Goal: Task Accomplishment & Management: Use online tool/utility

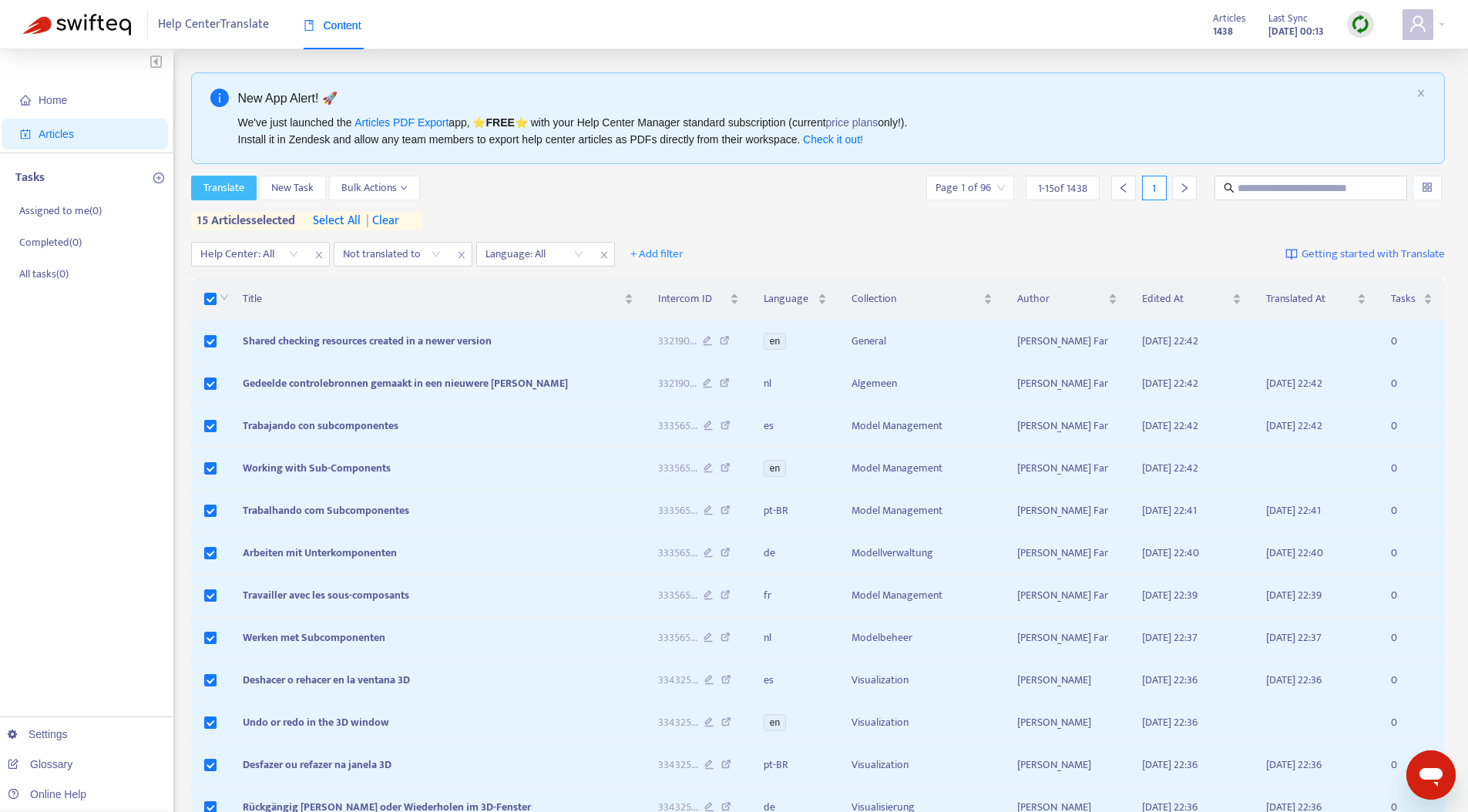
click at [238, 190] on span "Translate" at bounding box center [224, 188] width 41 height 17
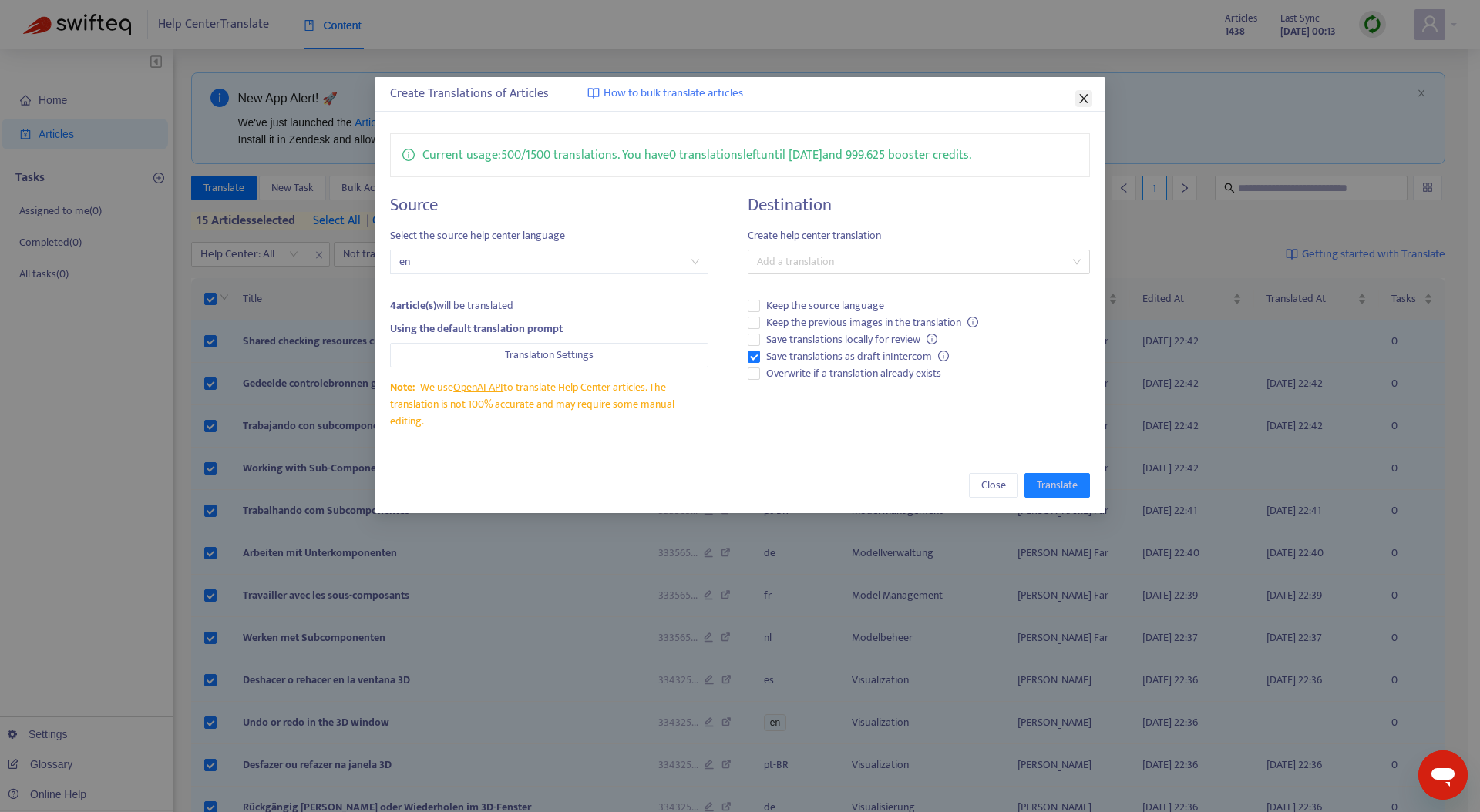
click at [1083, 96] on icon "close" at bounding box center [1084, 98] width 12 height 12
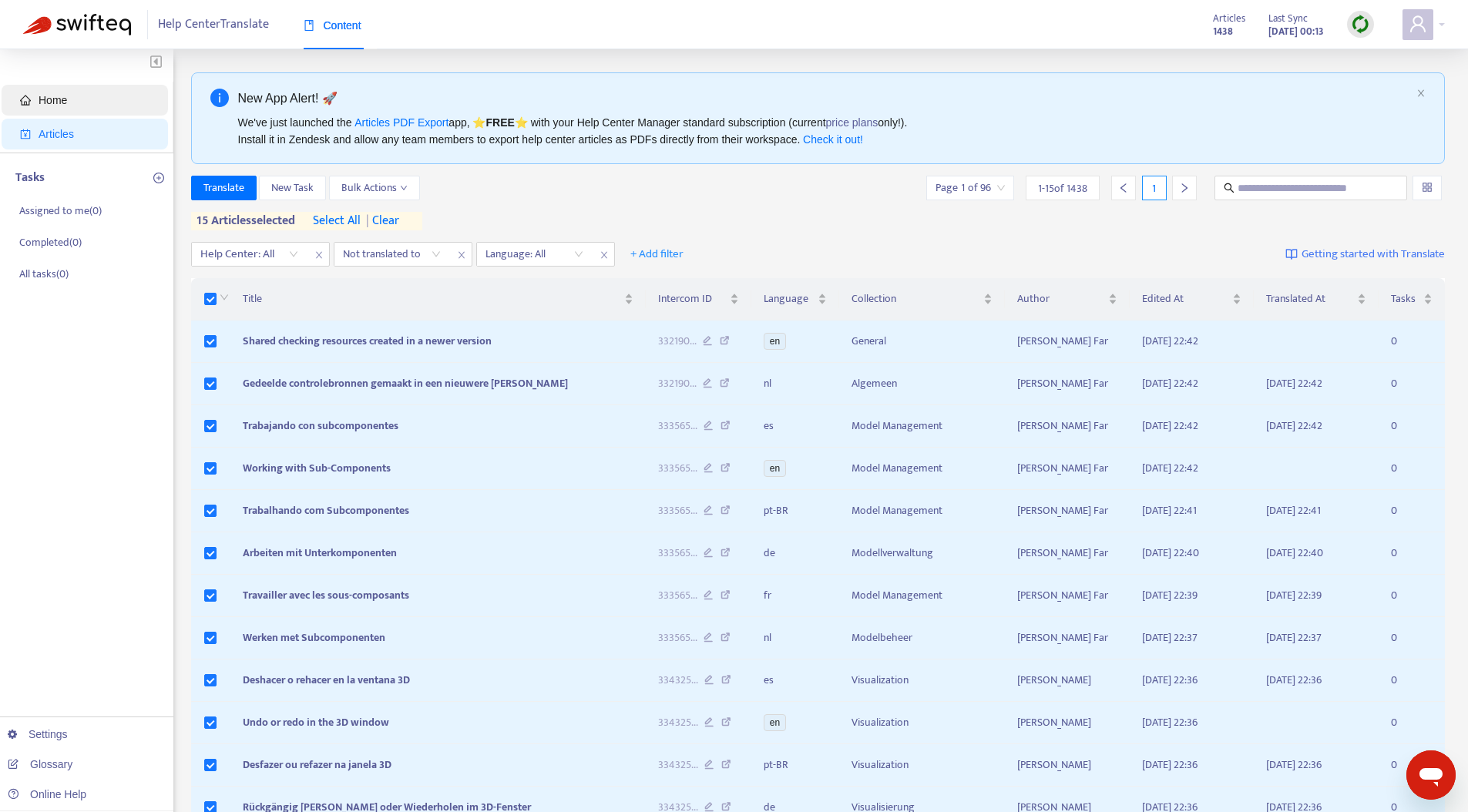
click at [70, 102] on span "Home" at bounding box center [87, 100] width 136 height 31
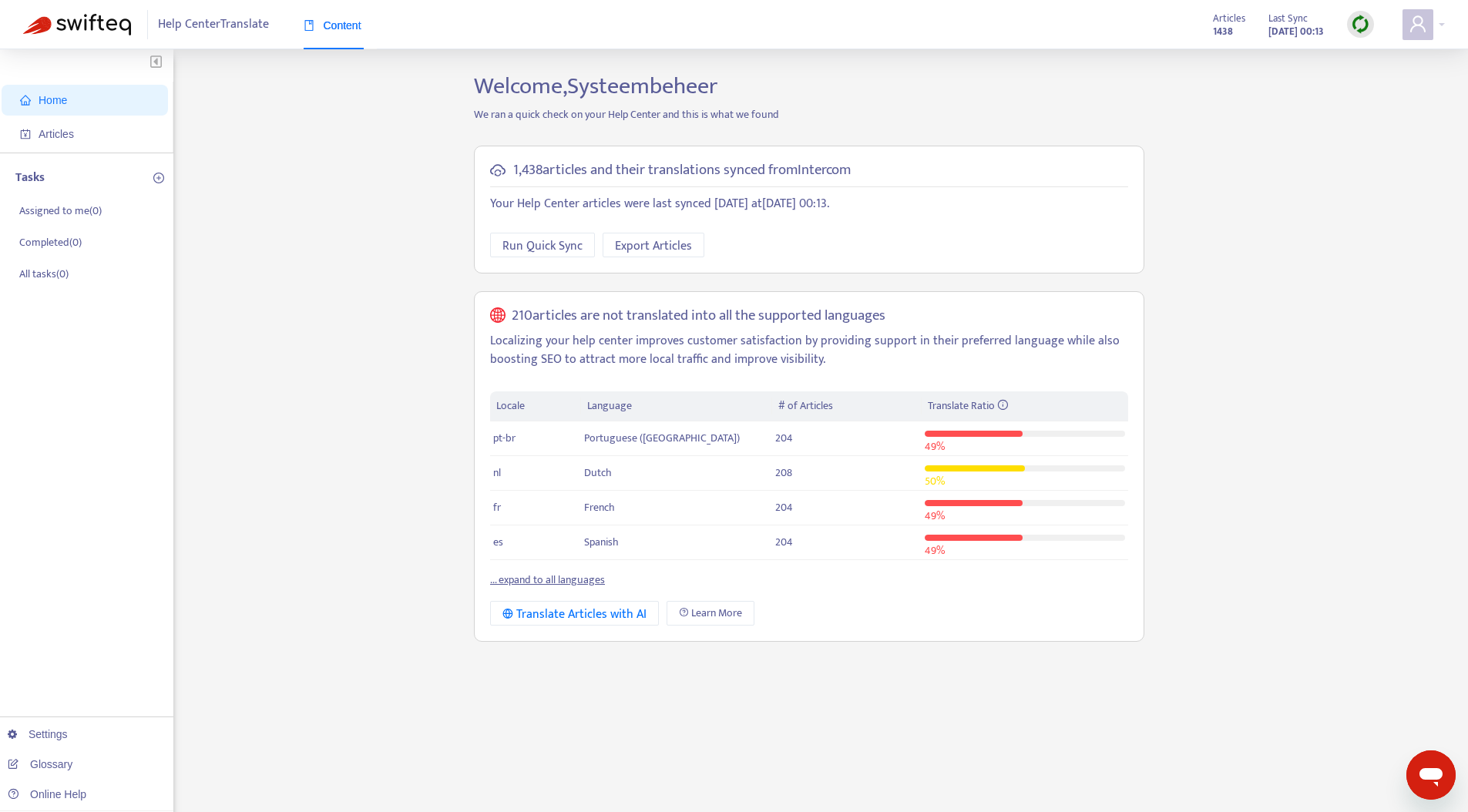
click at [363, 308] on div "Home Articles Tasks Assigned to me ( 0 ) Completed ( 0 ) All tasks ( 0 ) Settin…" at bounding box center [734, 523] width 1422 height 902
click at [535, 256] on span "Run Quick Sync" at bounding box center [542, 246] width 80 height 20
click at [362, 313] on div "Home Articles Tasks Assigned to me ( 0 ) Completed ( 0 ) All tasks ( 0 ) Settin…" at bounding box center [734, 523] width 1422 height 902
click at [320, 388] on div "Home Articles Tasks Assigned to me ( 0 ) Completed ( 0 ) All tasks ( 0 ) Settin…" at bounding box center [734, 523] width 1422 height 902
click at [74, 137] on span "Articles" at bounding box center [56, 134] width 36 height 12
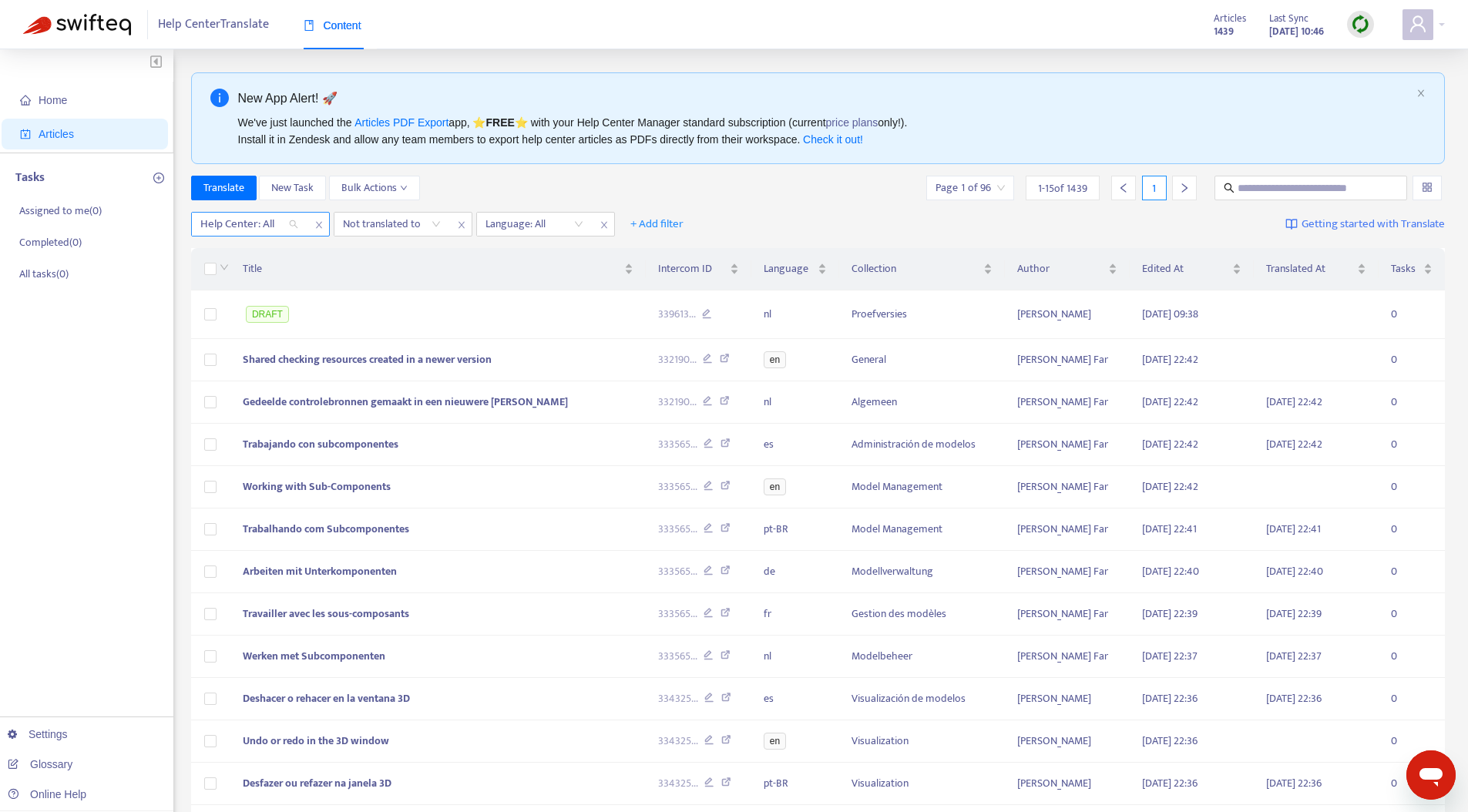
click at [254, 216] on div at bounding box center [241, 225] width 93 height 19
click at [258, 251] on div "BIMcollab Help Center" at bounding box center [338, 254] width 268 height 17
drag, startPoint x: 599, startPoint y: 171, endPoint x: 585, endPoint y: 191, distance: 24.4
click at [599, 171] on div "New App Alert! 🚀 We've just launched the Articles PDF Export app, ⭐ FREE ⭐️ wit…" at bounding box center [818, 546] width 1255 height 946
click at [553, 219] on div at bounding box center [528, 225] width 93 height 19
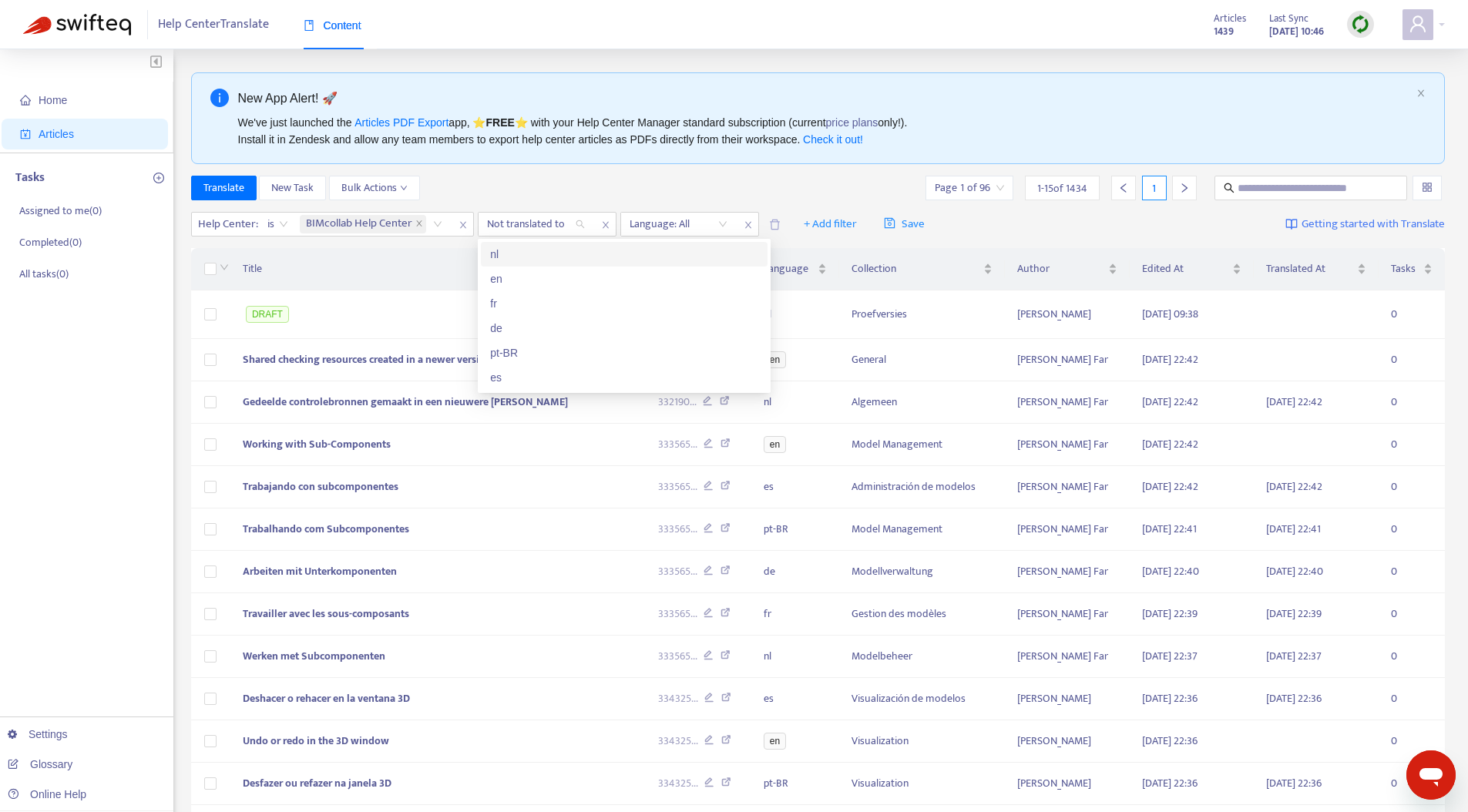
click at [523, 250] on div "nl" at bounding box center [624, 254] width 268 height 17
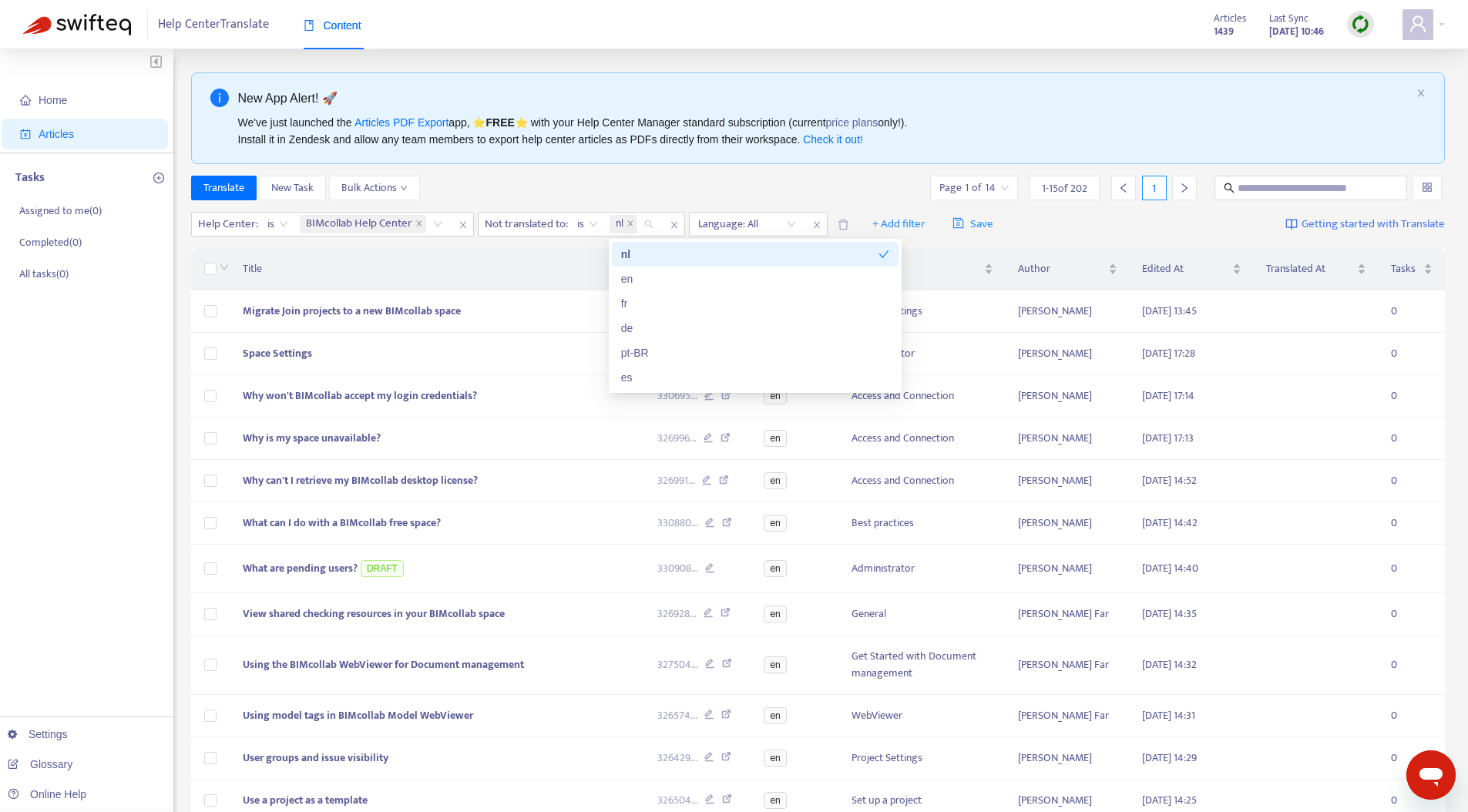
click at [584, 161] on div "New App Alert! 🚀 We've just launched the Articles PDF Export app, ⭐ FREE ⭐️ wit…" at bounding box center [818, 118] width 1255 height 91
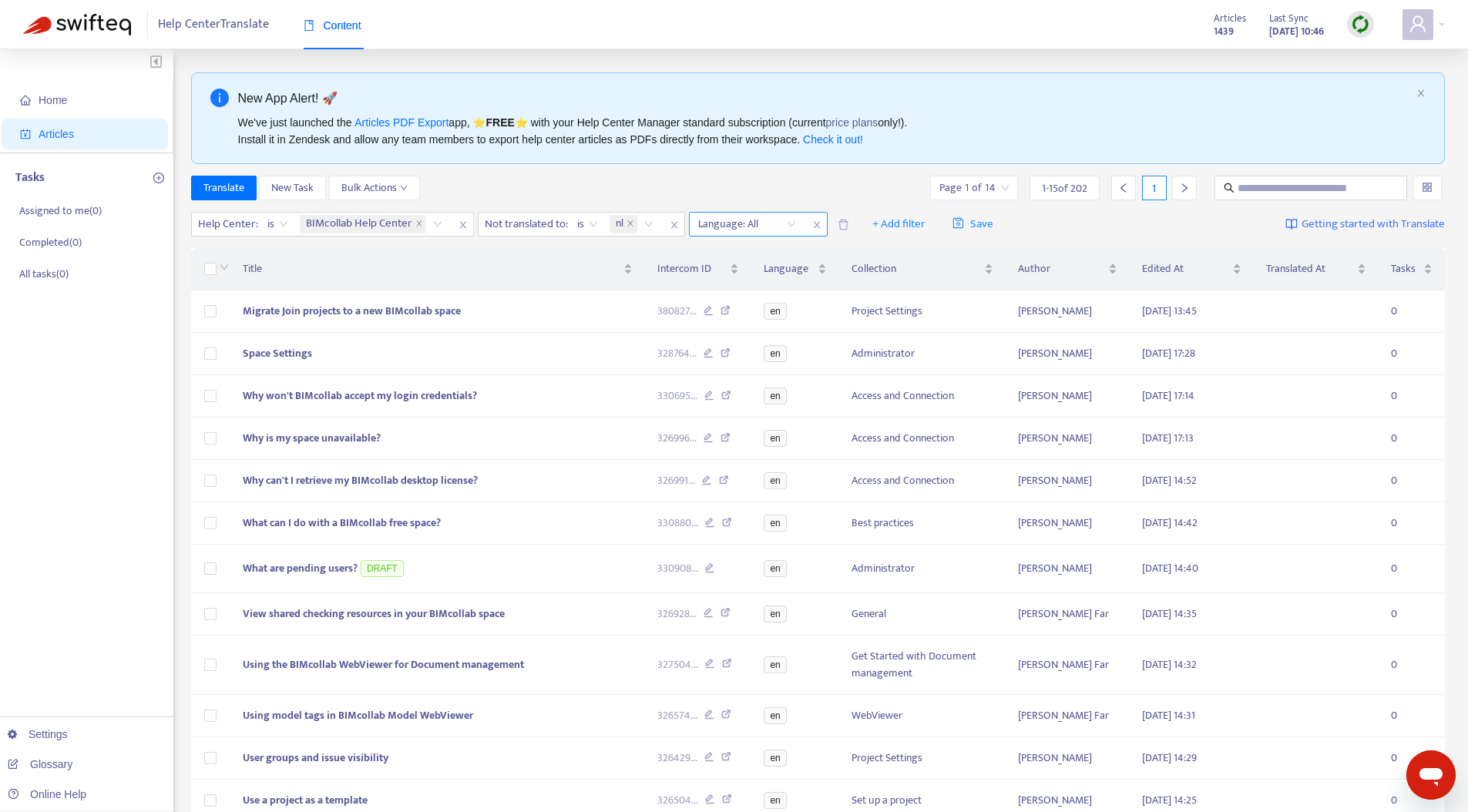
click at [757, 225] on div at bounding box center [739, 225] width 93 height 19
click at [729, 277] on div "en" at bounding box center [839, 279] width 268 height 17
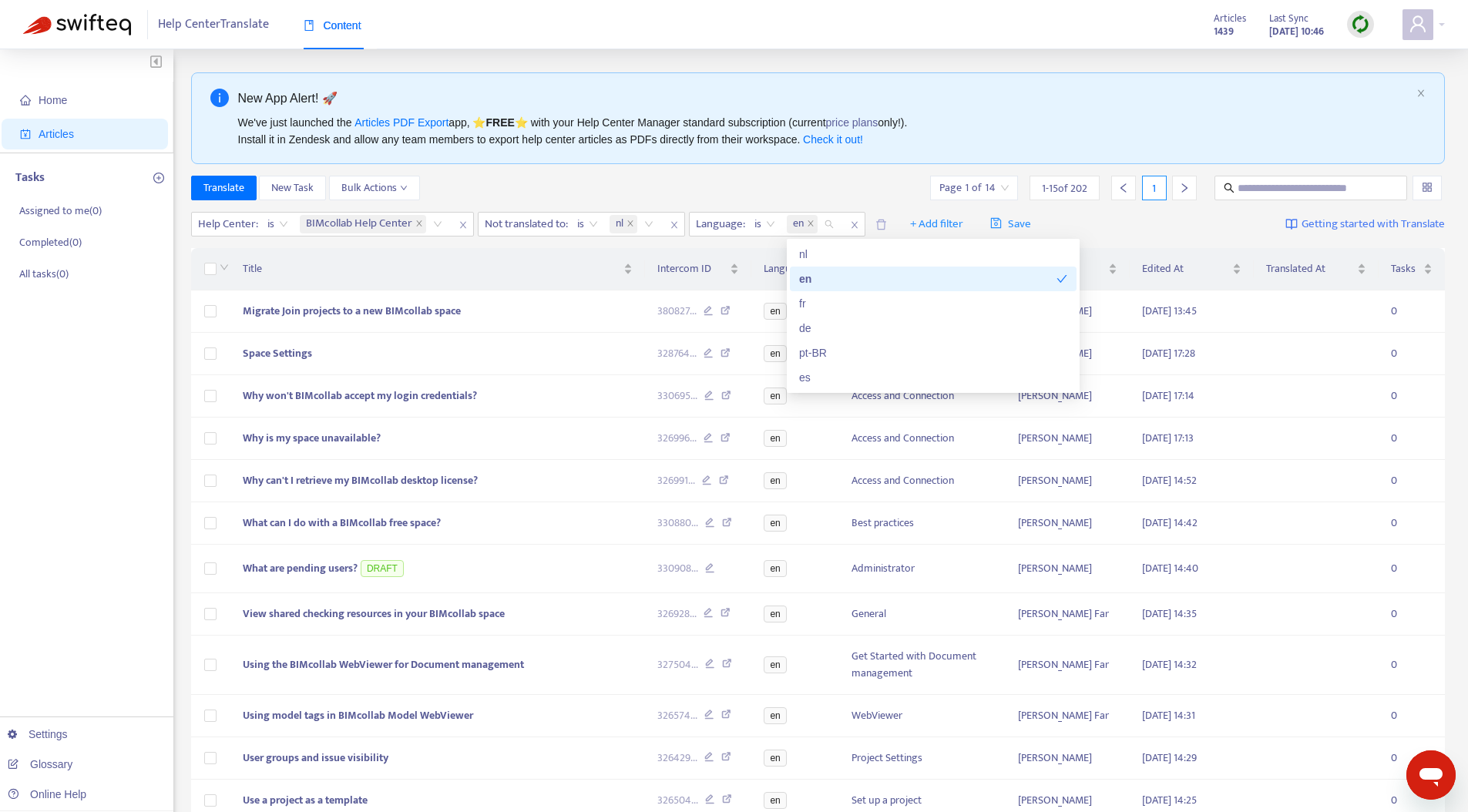
click at [576, 183] on div "Translate New Task Bulk Actions Page 1 of 14 1 - 15 of 202 1" at bounding box center [818, 188] width 1255 height 25
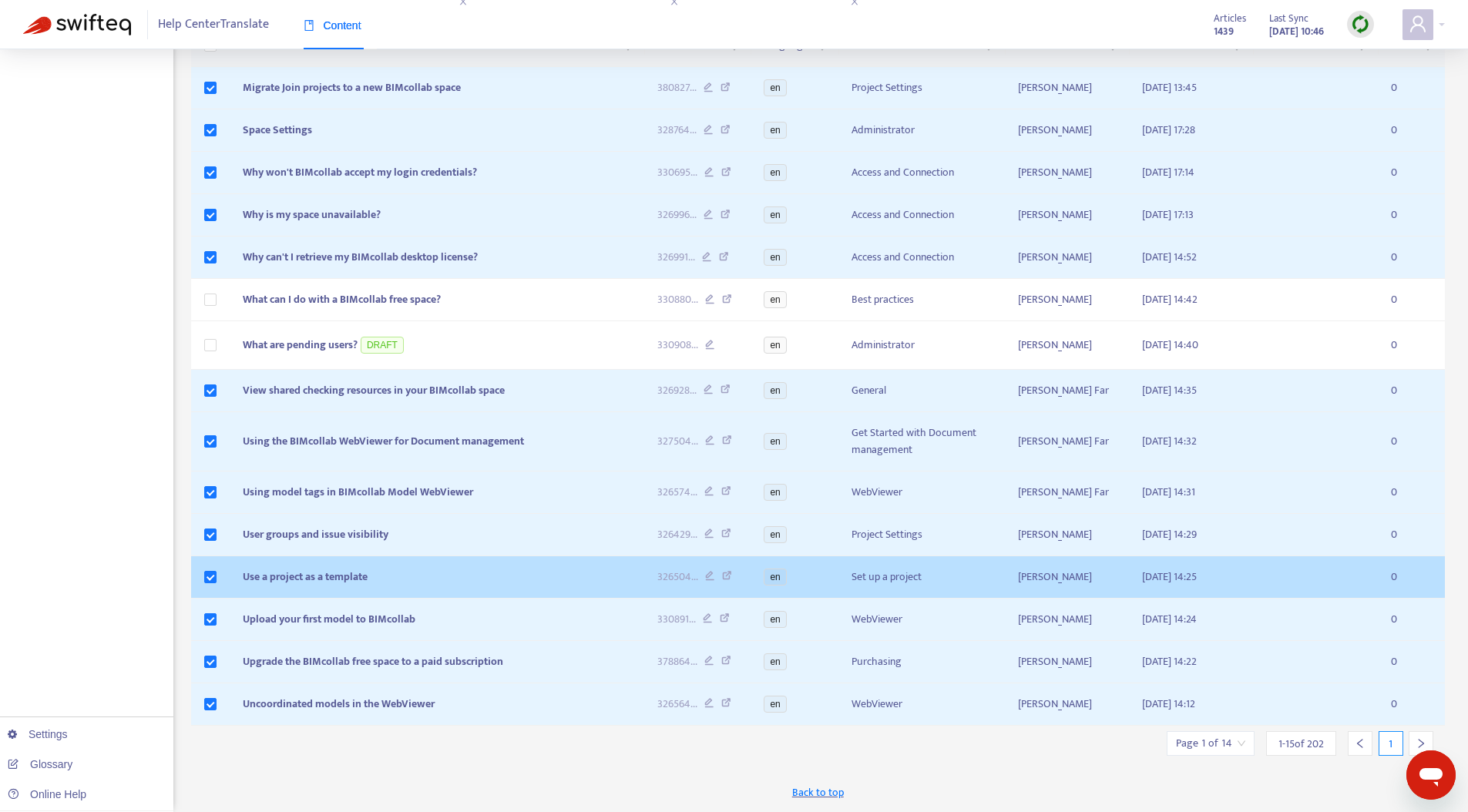
scroll to position [288, 0]
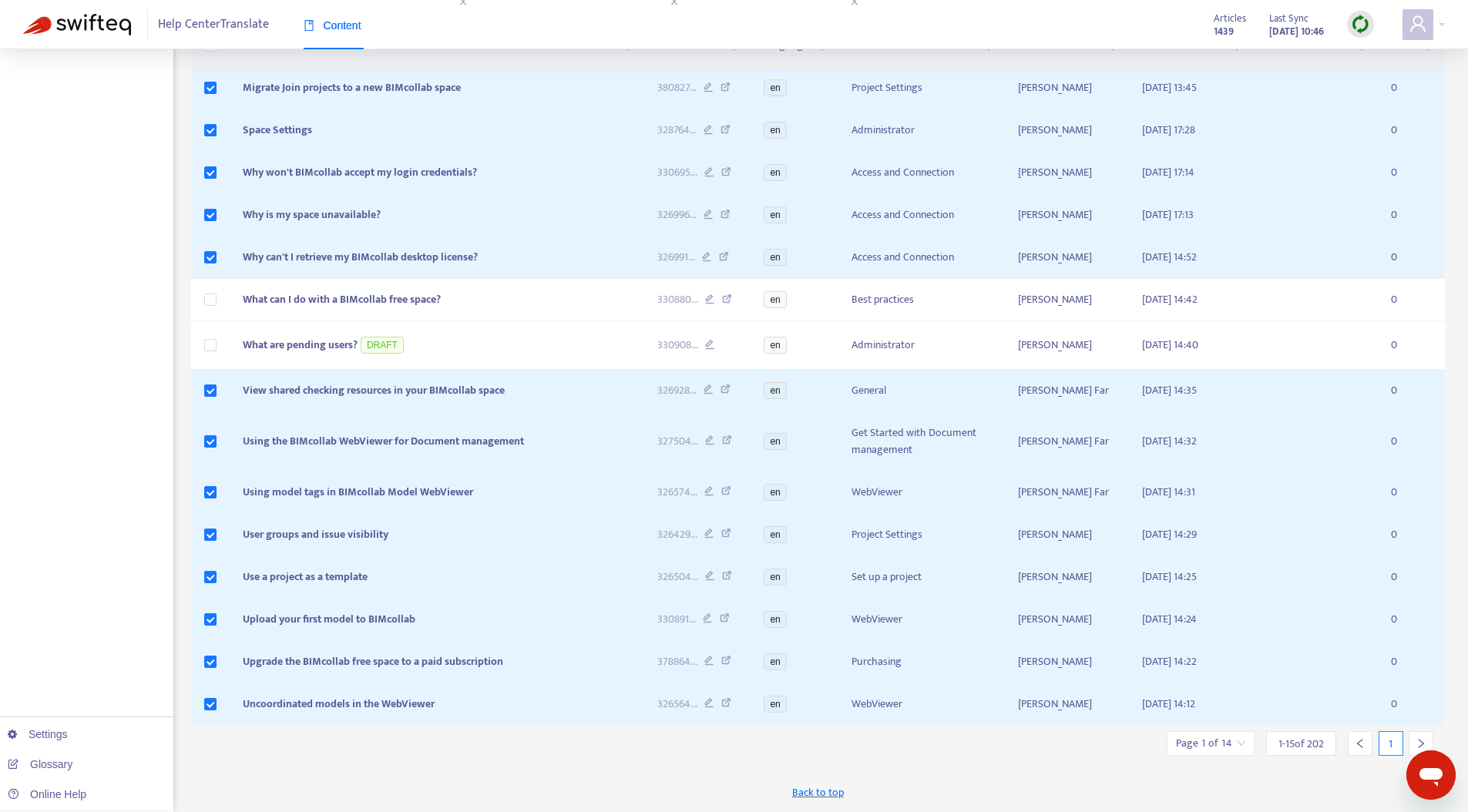
click at [1426, 739] on icon "right" at bounding box center [1421, 744] width 11 height 11
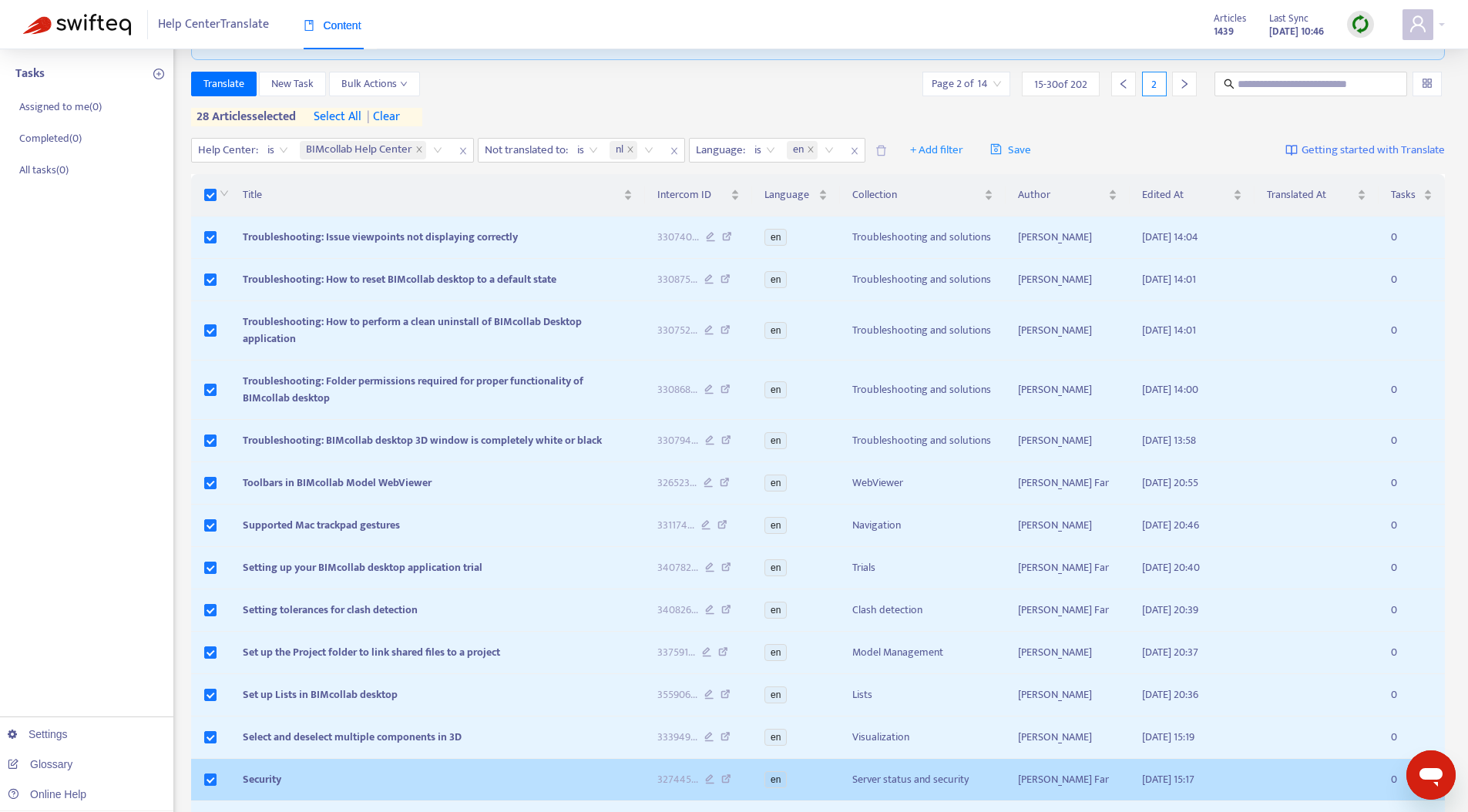
scroll to position [281, 0]
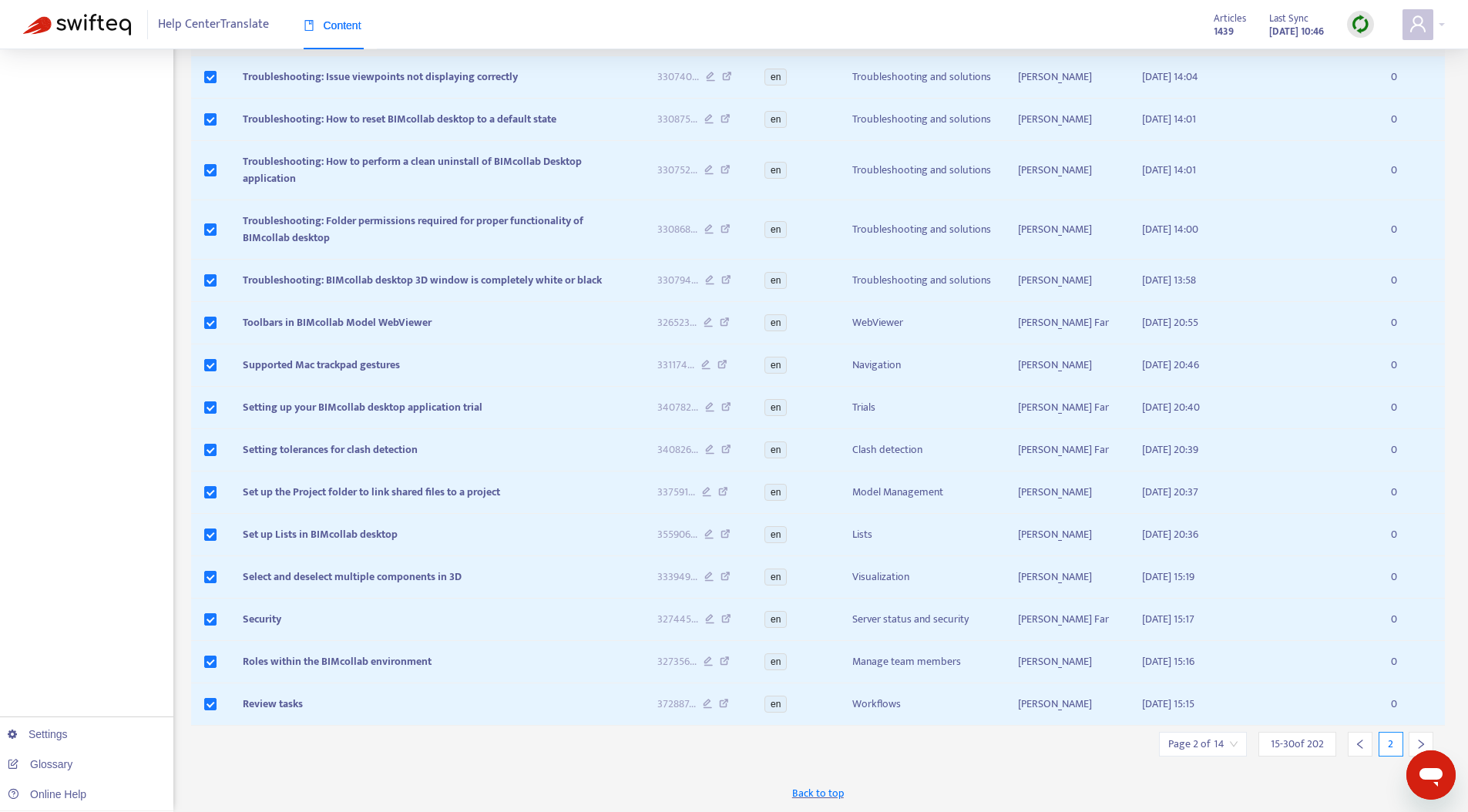
click at [1429, 740] on div at bounding box center [1421, 744] width 25 height 25
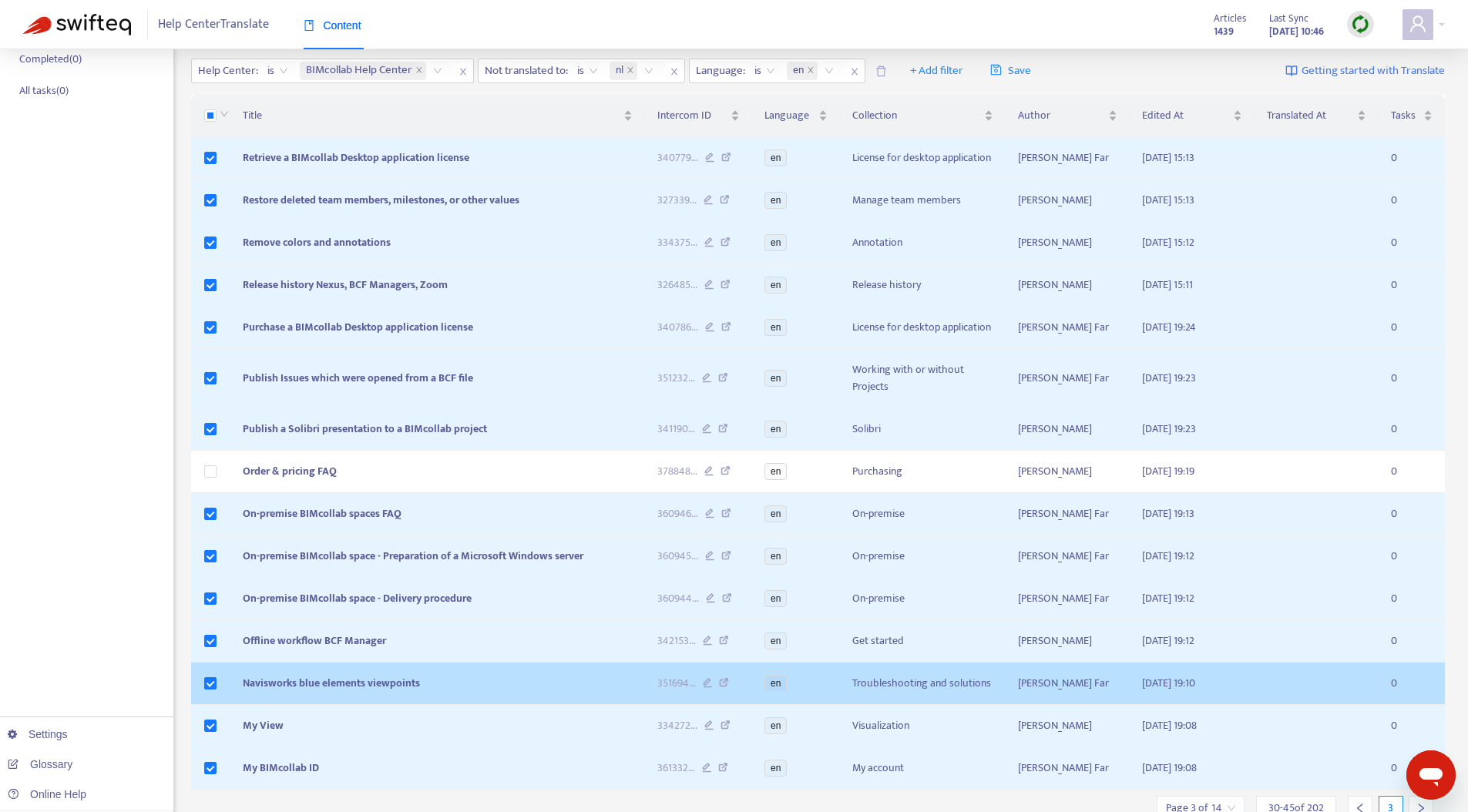
scroll to position [265, 0]
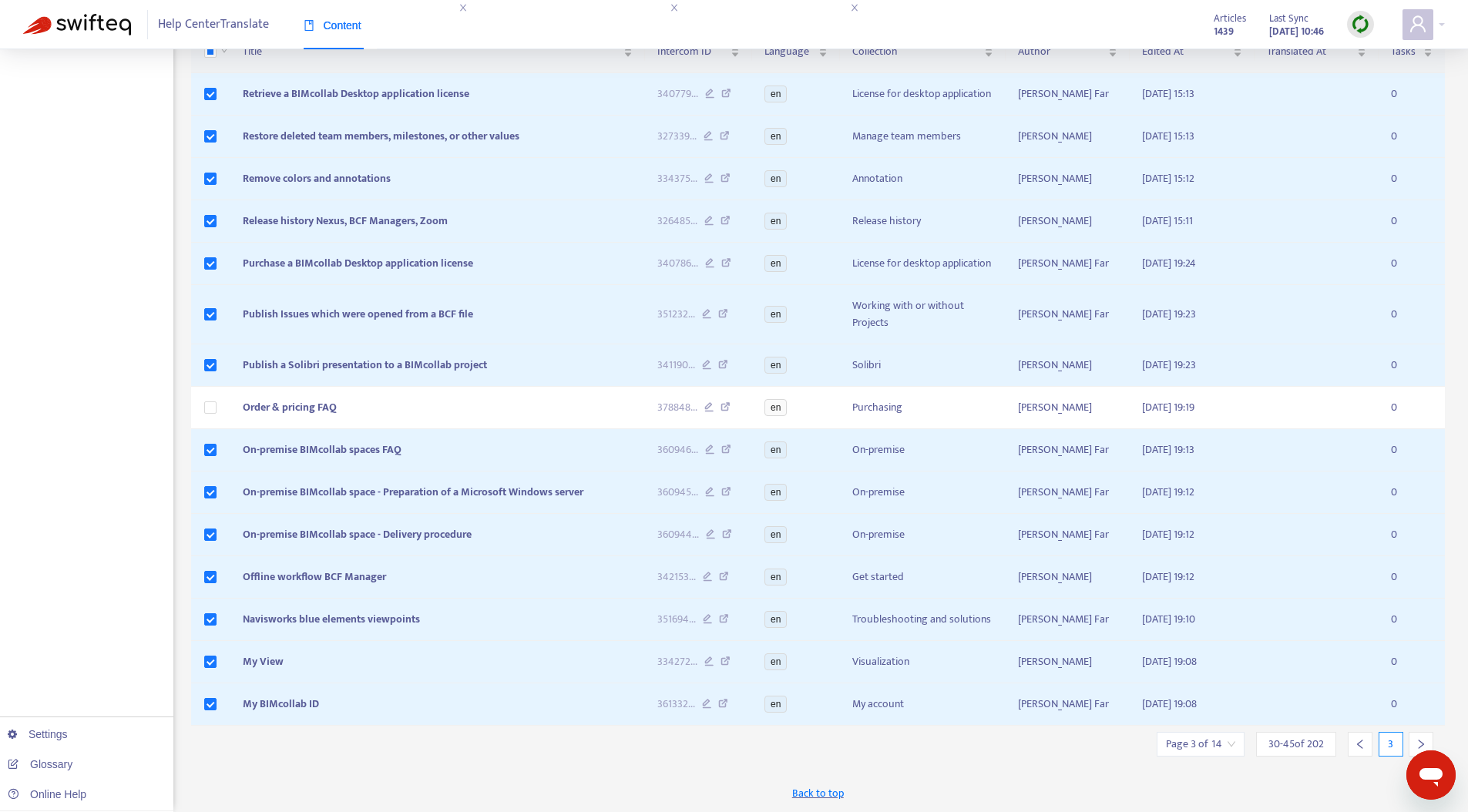
click at [1427, 736] on div at bounding box center [1421, 744] width 25 height 25
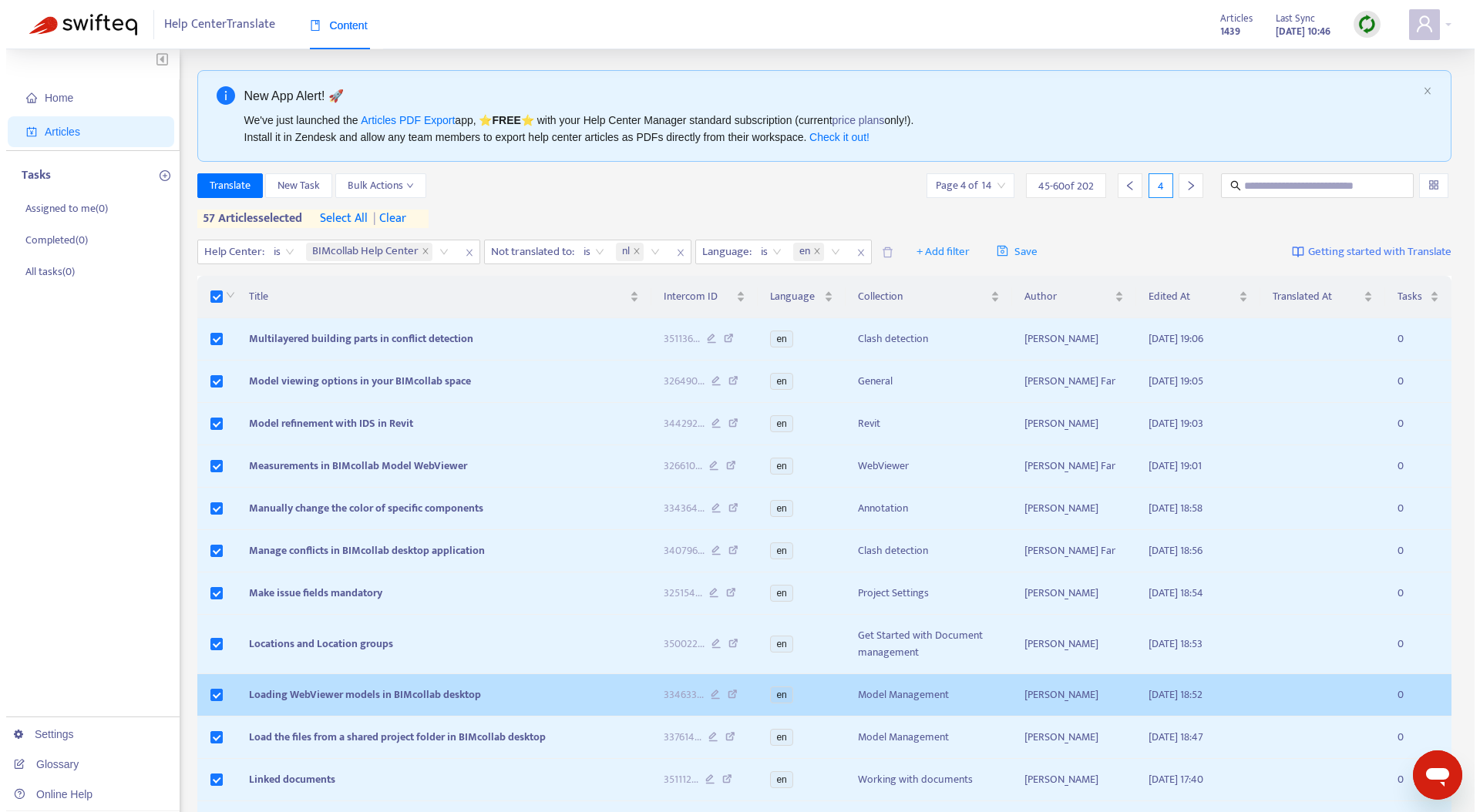
scroll to position [0, 0]
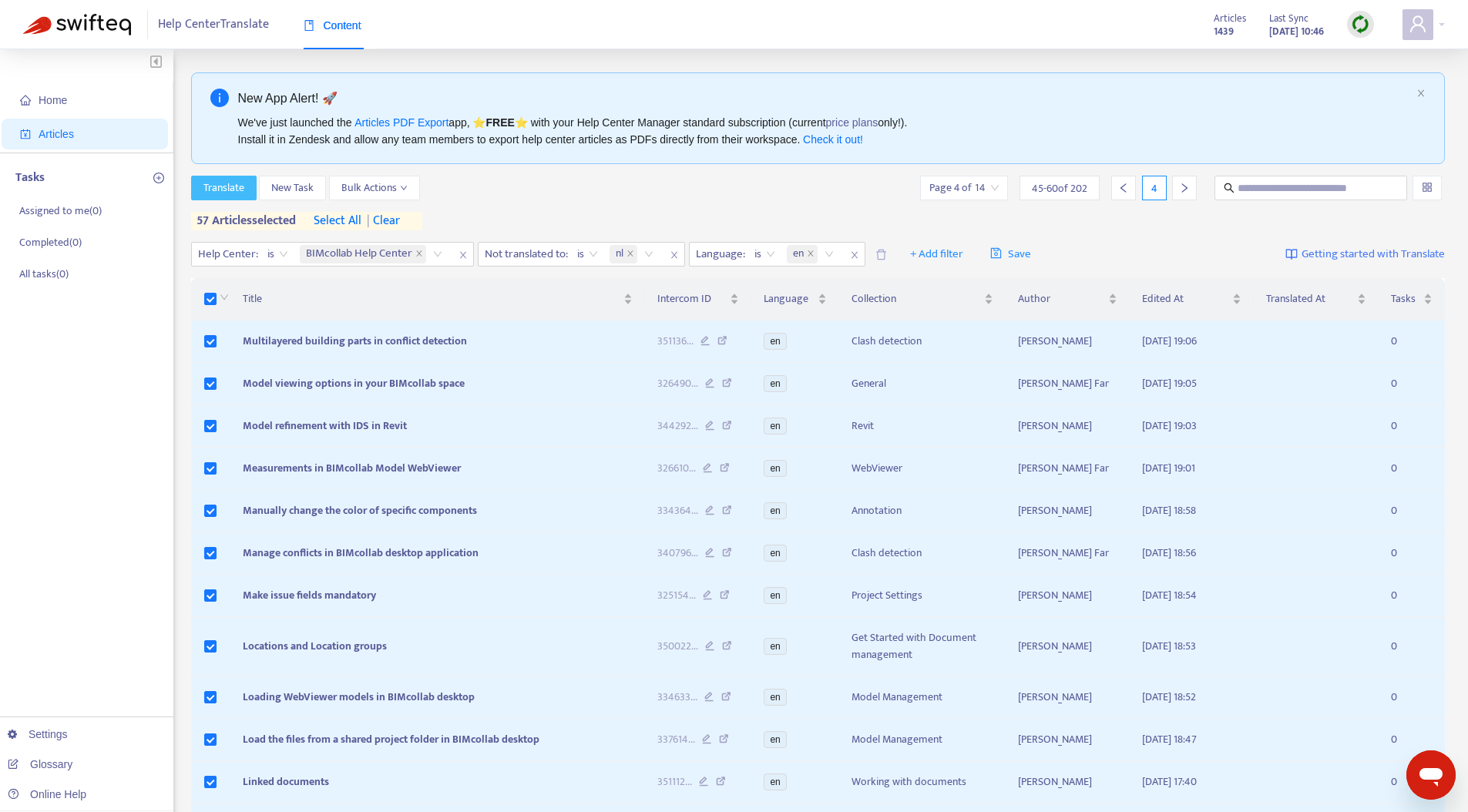
click at [228, 187] on span "Translate" at bounding box center [224, 188] width 41 height 17
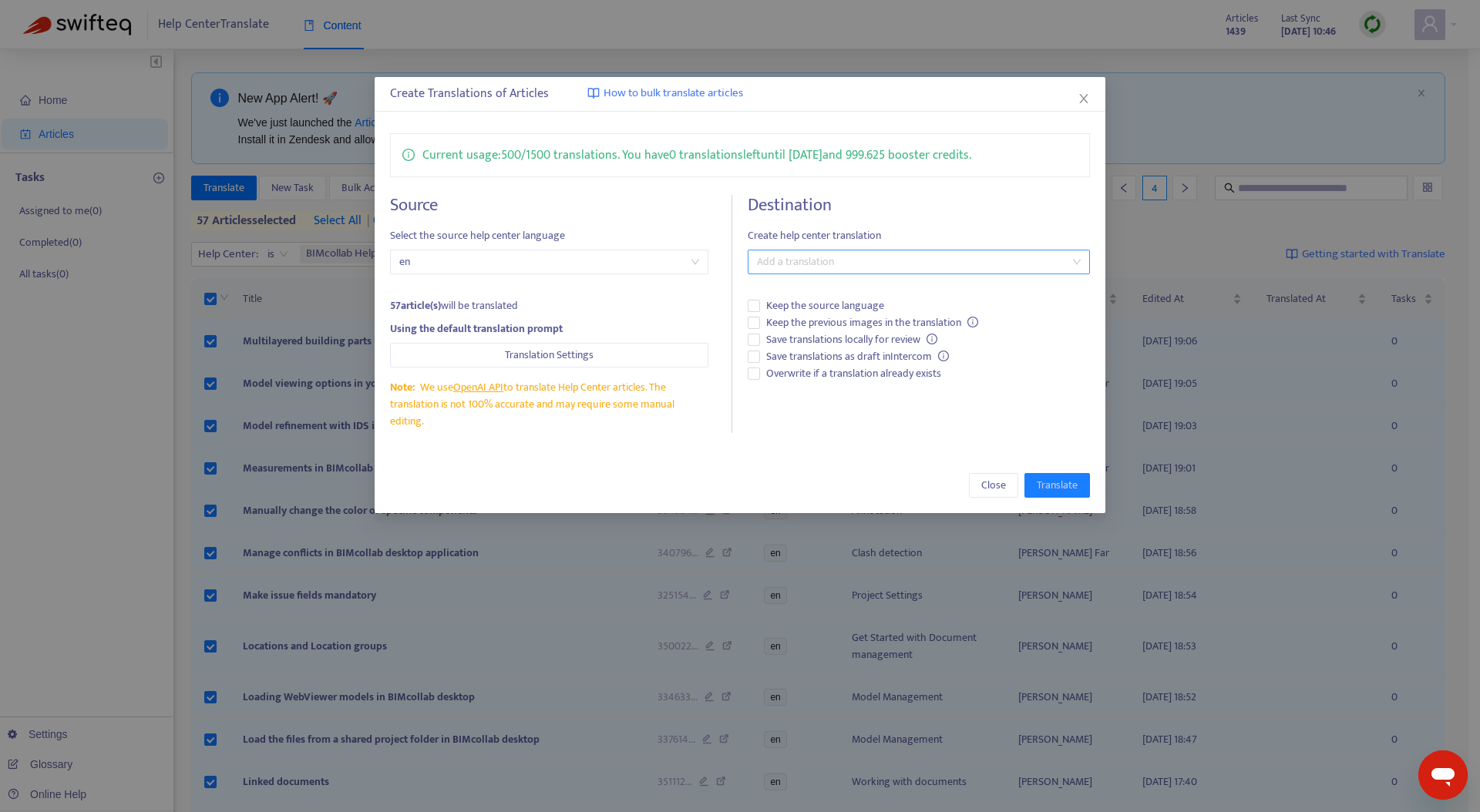
click at [796, 255] on div at bounding box center [911, 262] width 319 height 19
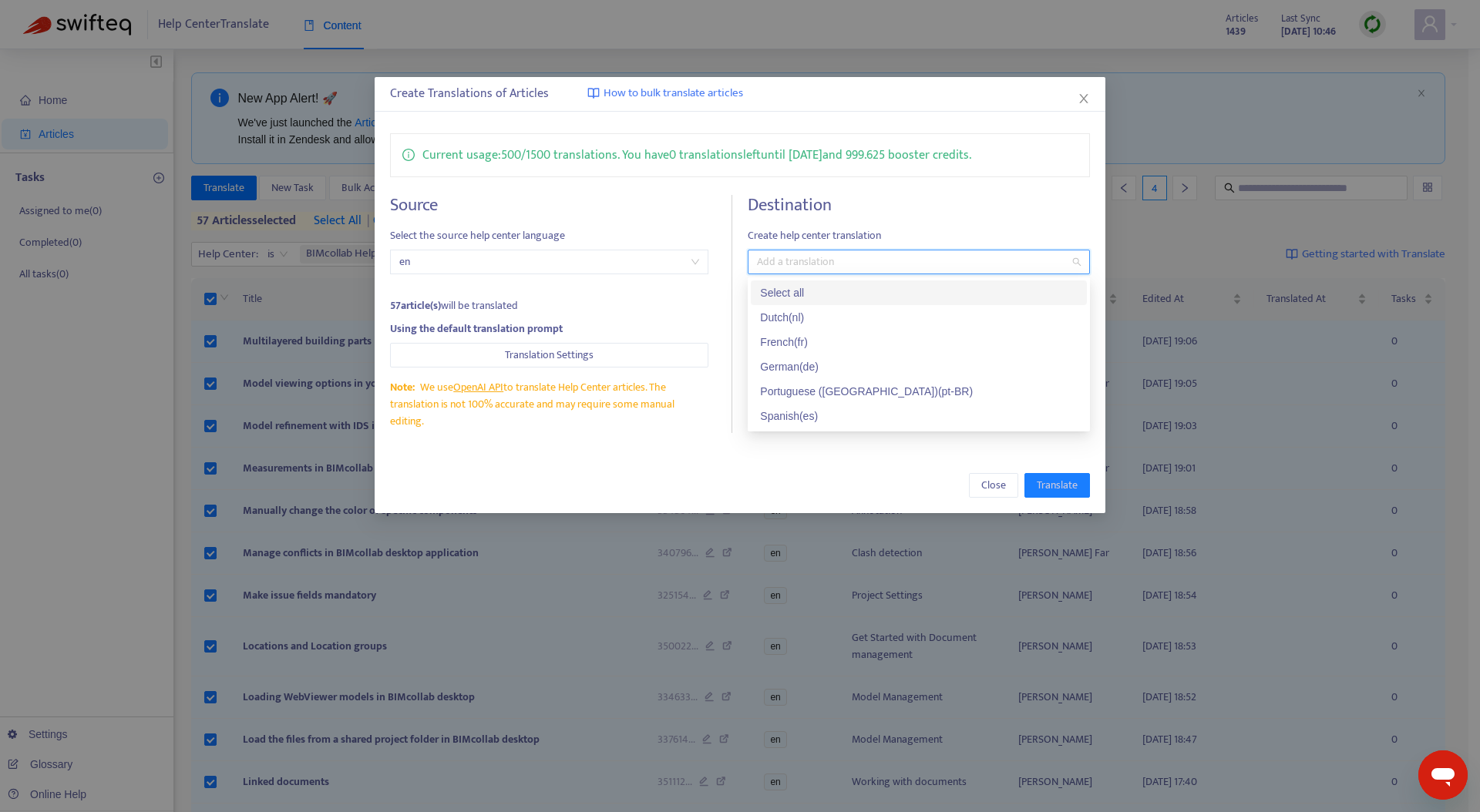
click at [801, 289] on div "Select all" at bounding box center [919, 293] width 318 height 17
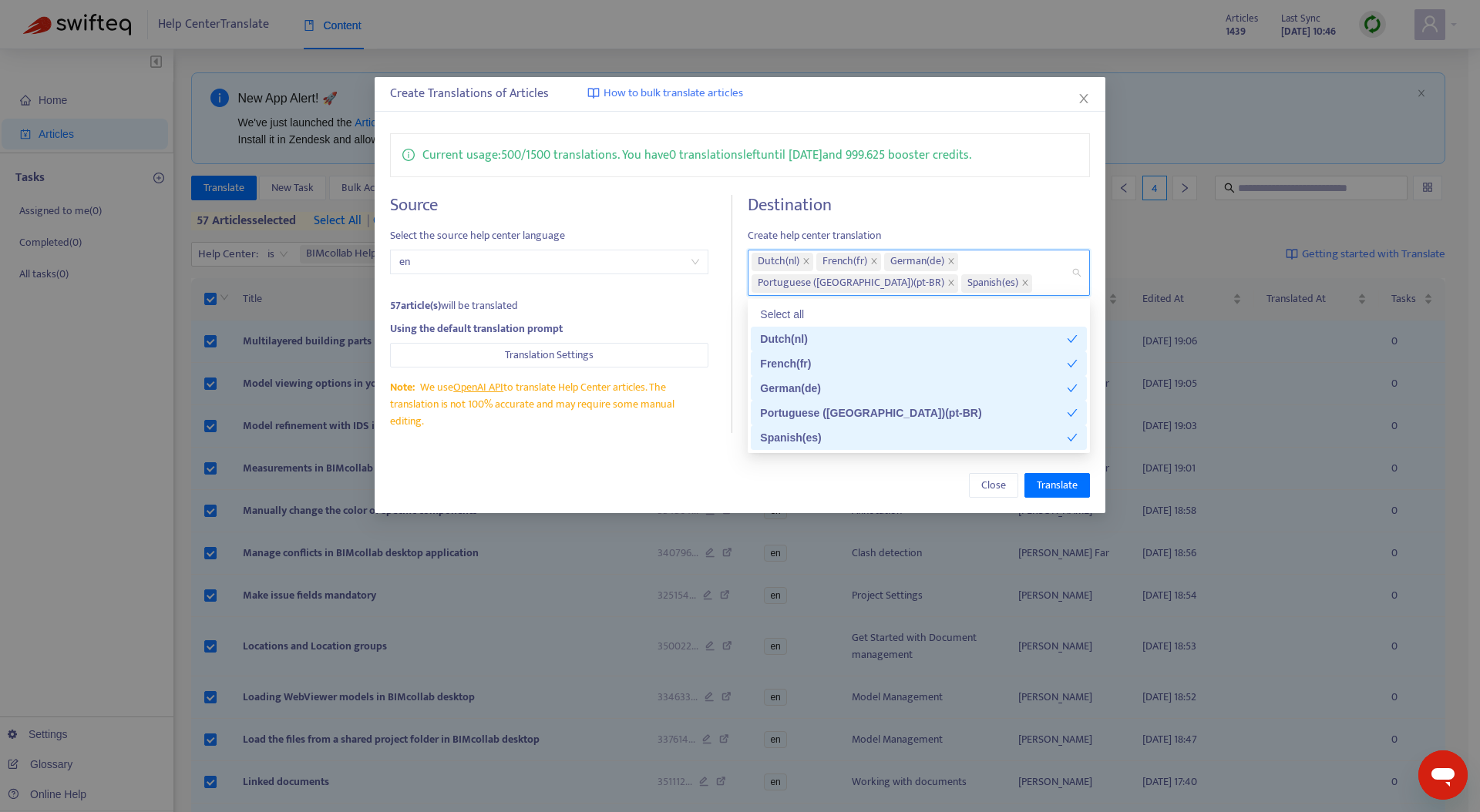
click at [741, 491] on div "Close Translate" at bounding box center [740, 485] width 700 height 25
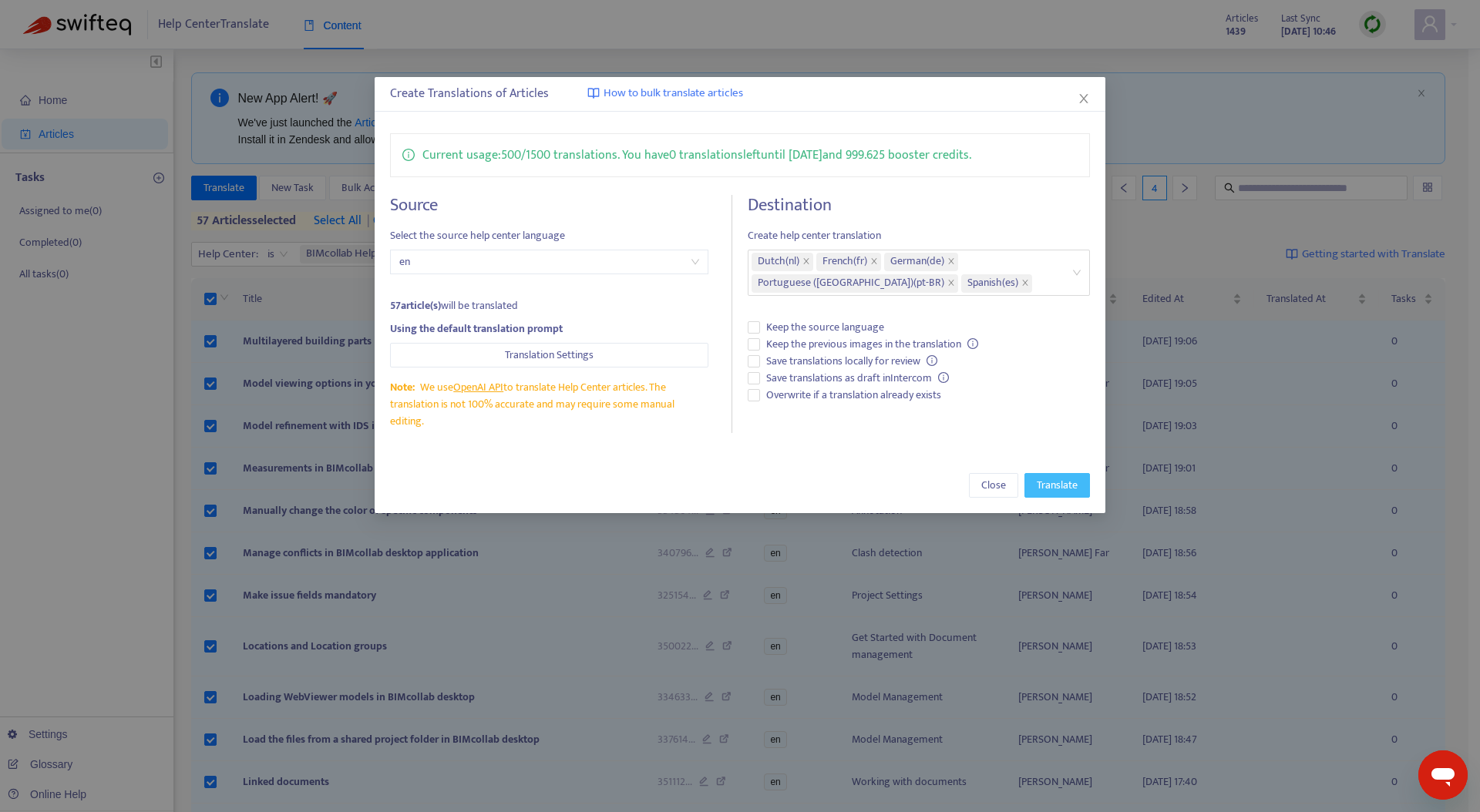
drag, startPoint x: 1059, startPoint y: 488, endPoint x: 804, endPoint y: 454, distance: 257.3
click at [805, 455] on div "Create Translations of Articles How to bulk translate articles Current usage: 5…" at bounding box center [740, 295] width 732 height 436
click at [804, 453] on div "Create Translations of Articles How to bulk translate articles Current usage: 5…" at bounding box center [740, 295] width 732 height 436
click at [863, 461] on div "Close Translate" at bounding box center [740, 485] width 732 height 55
click at [863, 459] on div "Close Translate" at bounding box center [740, 485] width 732 height 55
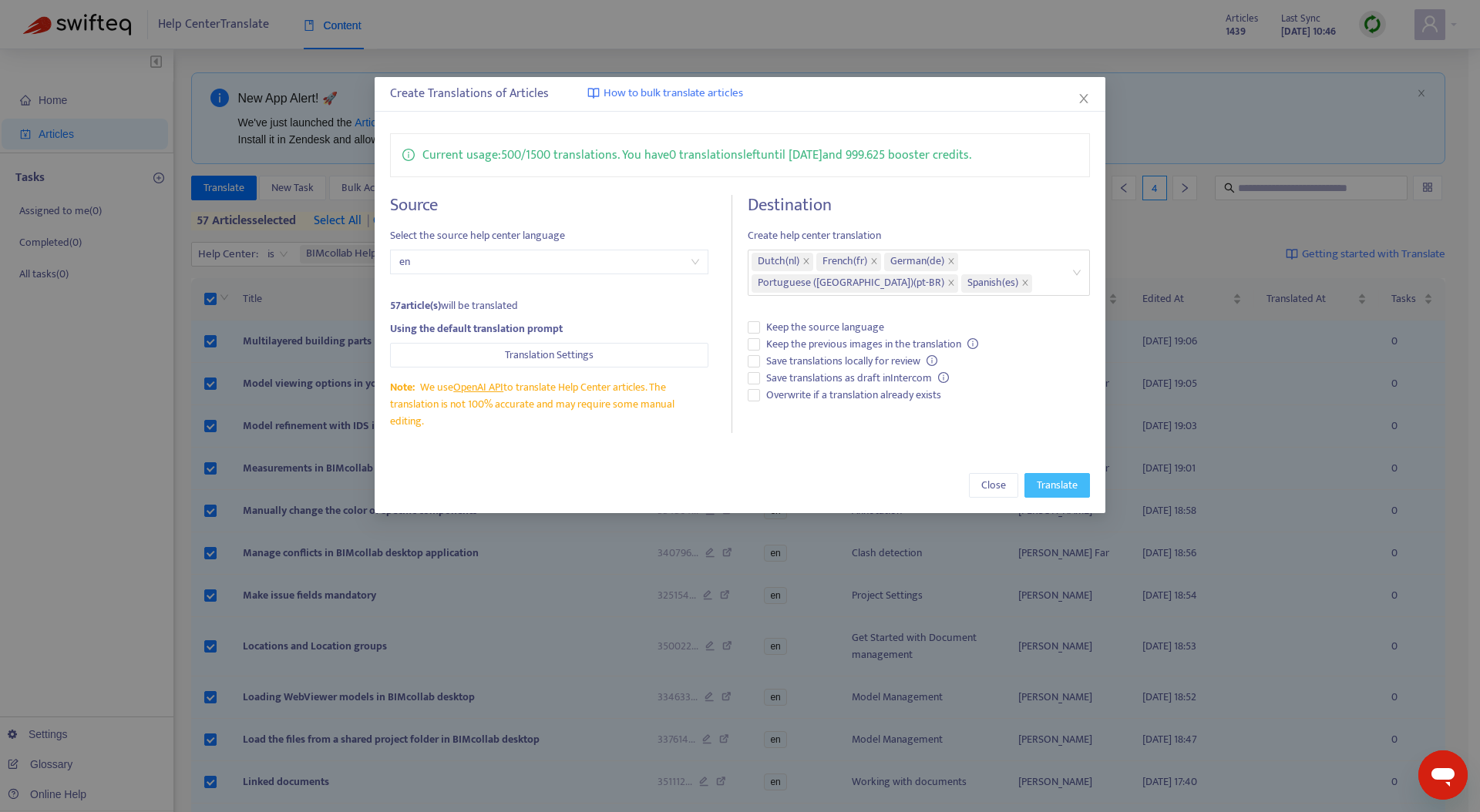
click at [1062, 478] on span "Translate" at bounding box center [1057, 486] width 41 height 17
